Goal: Task Accomplishment & Management: Manage account settings

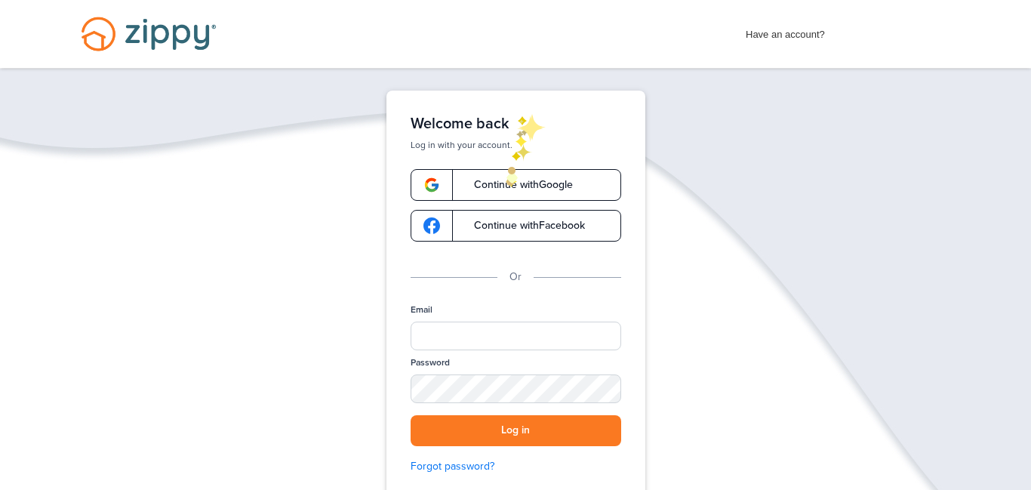
click at [506, 176] on link "Continue with Google" at bounding box center [516, 185] width 211 height 32
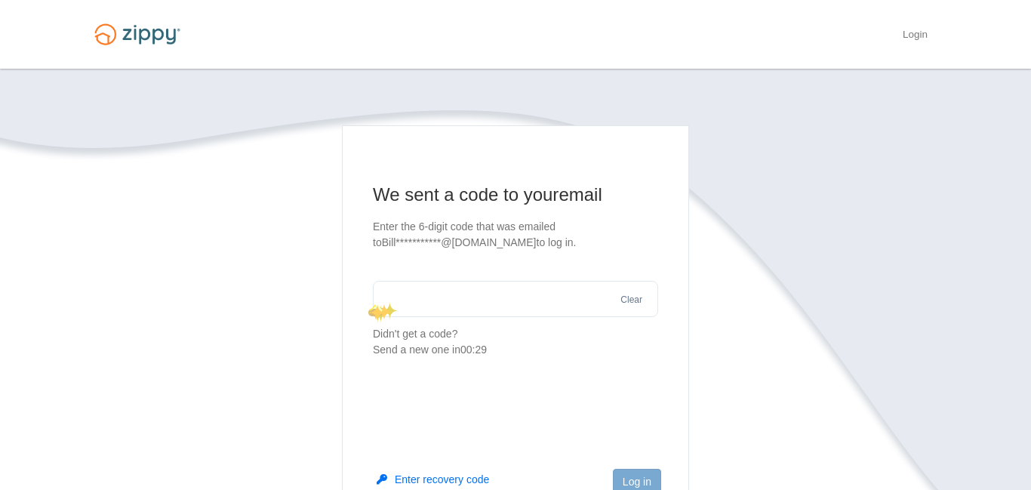
click at [381, 304] on input "text" at bounding box center [515, 299] width 285 height 36
click at [470, 303] on input "***" at bounding box center [515, 299] width 285 height 36
type input "******"
